Goal: Information Seeking & Learning: Check status

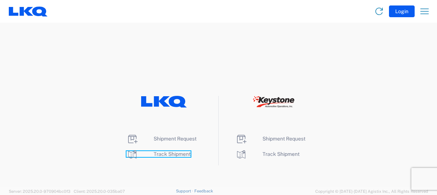
click at [168, 153] on span "Track Shipment" at bounding box center [172, 154] width 37 height 6
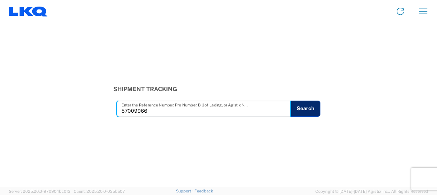
type input "57009966"
click at [312, 105] on button "Search" at bounding box center [305, 109] width 30 height 16
